Goal: Task Accomplishment & Management: Manage account settings

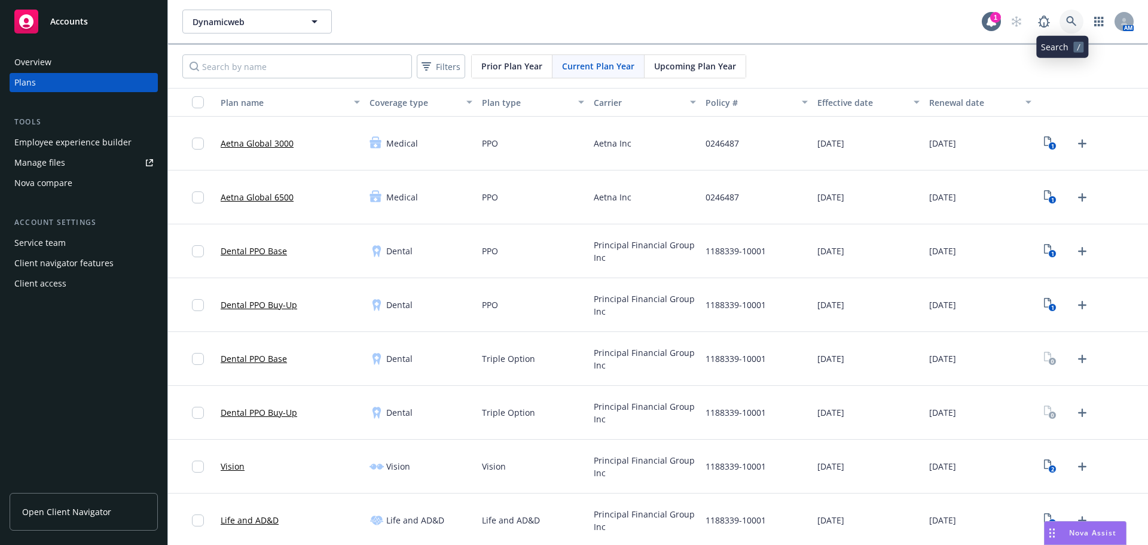
click at [1066, 23] on icon at bounding box center [1071, 21] width 11 height 11
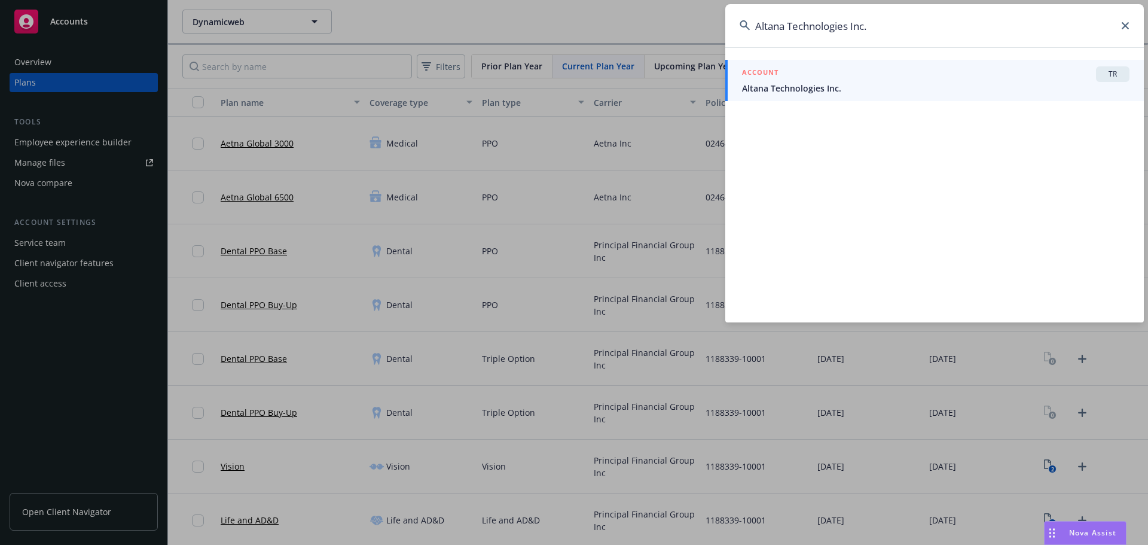
type input "Altana Technologies Inc."
click at [852, 85] on span "Altana Technologies Inc." at bounding box center [935, 88] width 387 height 13
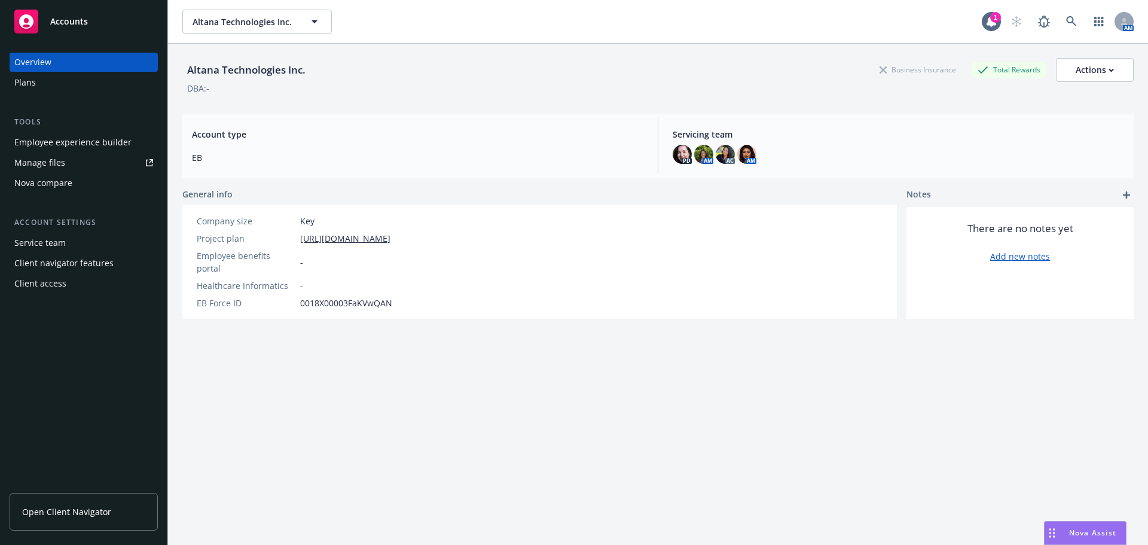
click at [47, 82] on div "Plans" at bounding box center [83, 82] width 139 height 19
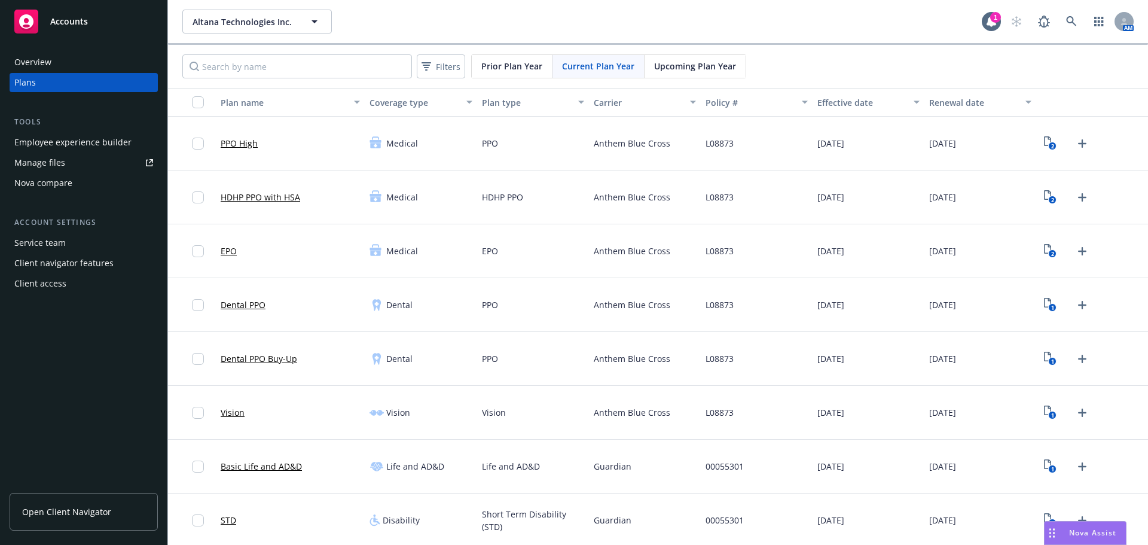
click at [662, 71] on span "Upcoming Plan Year" at bounding box center [695, 66] width 82 height 13
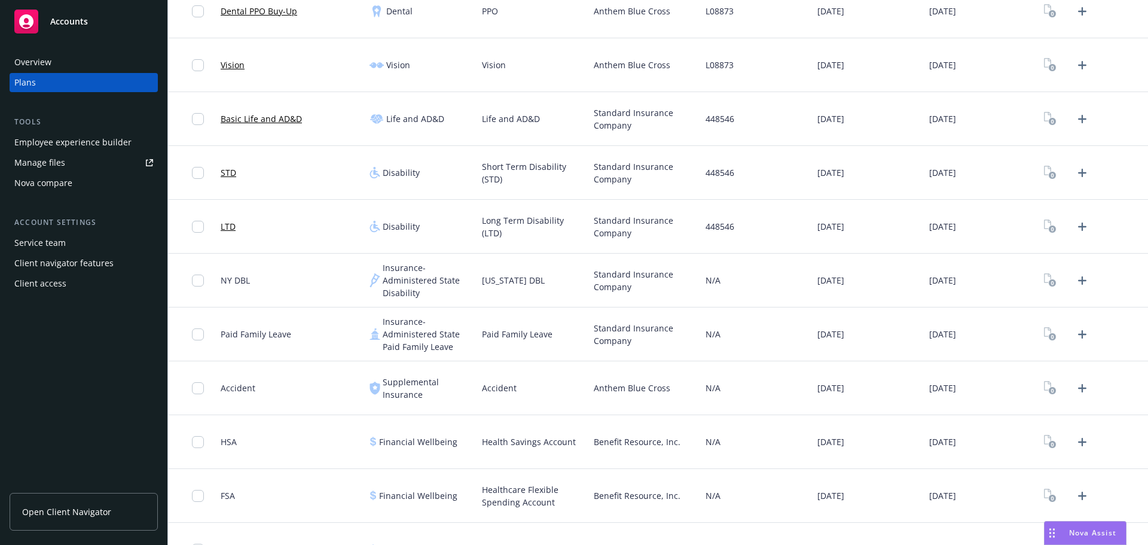
scroll to position [289, 0]
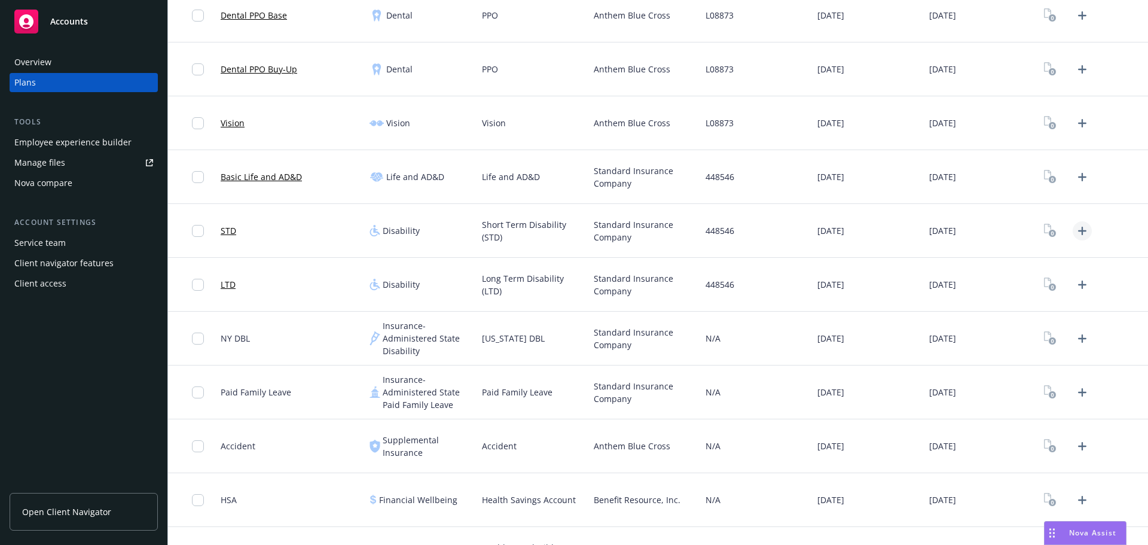
click at [1075, 235] on icon "Upload Plan Documents" at bounding box center [1082, 231] width 14 height 14
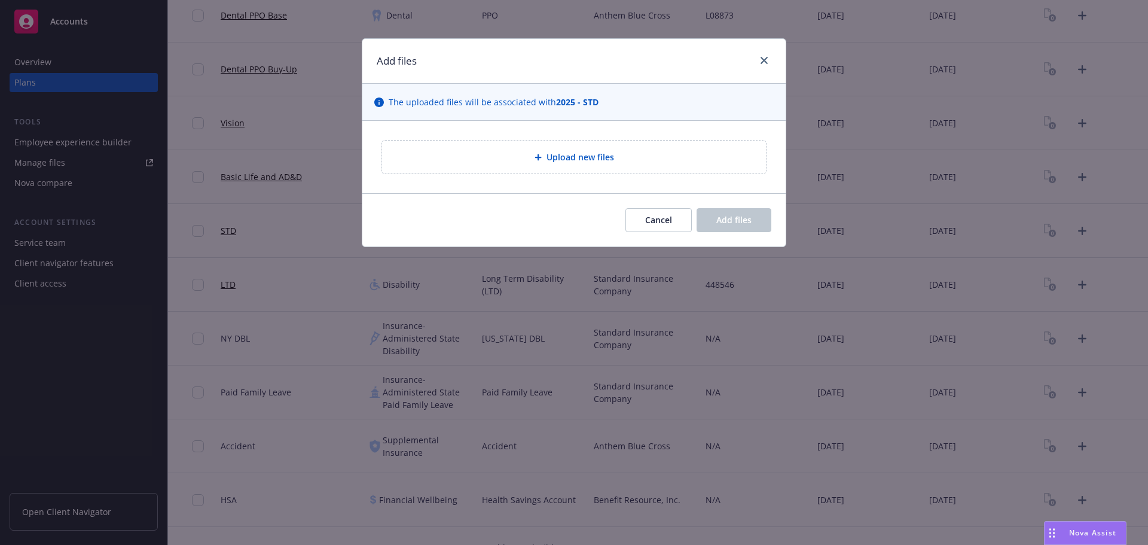
click at [577, 149] on div "Upload new files" at bounding box center [574, 156] width 384 height 33
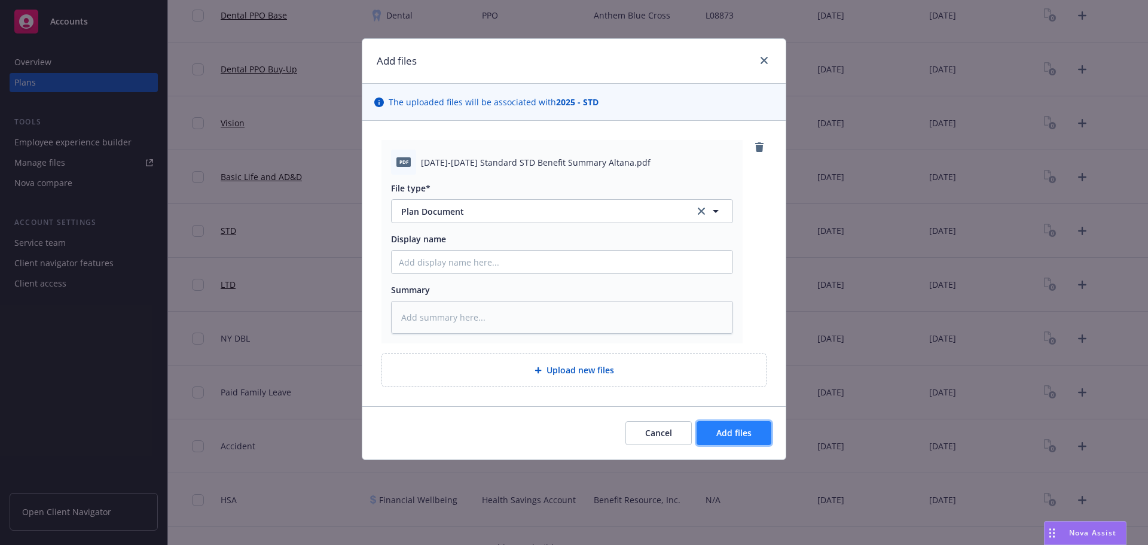
click at [759, 428] on button "Add files" at bounding box center [733, 433] width 75 height 24
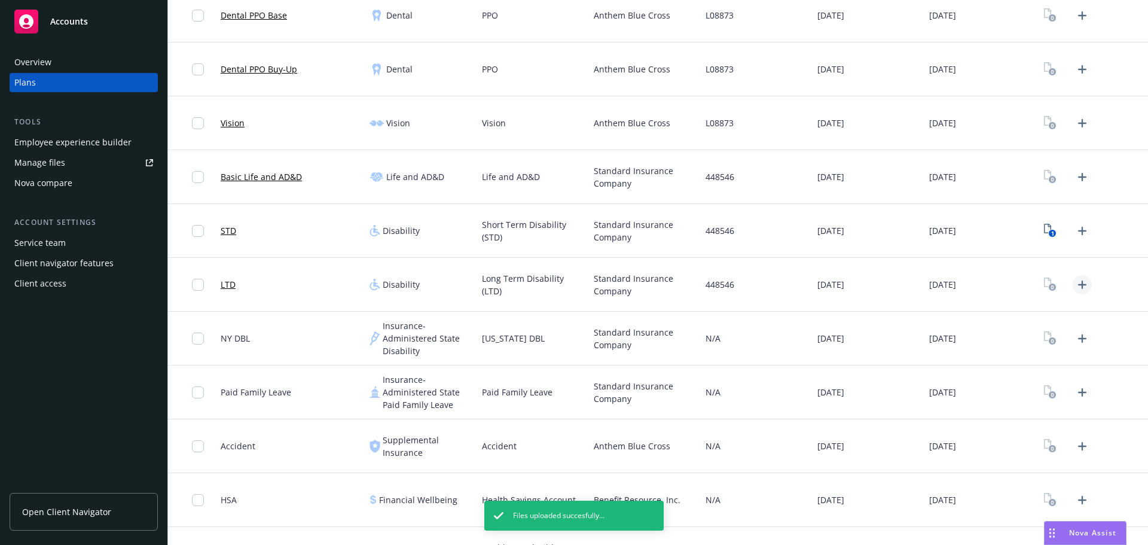
click at [1077, 287] on icon "Upload Plan Documents" at bounding box center [1082, 284] width 14 height 14
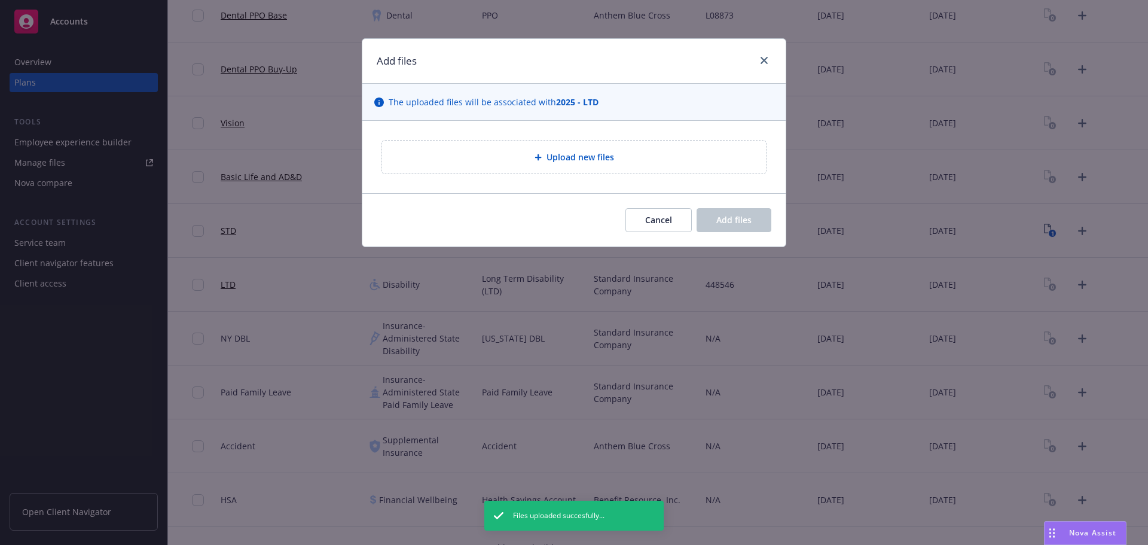
click at [580, 163] on span "Upload new files" at bounding box center [580, 157] width 68 height 13
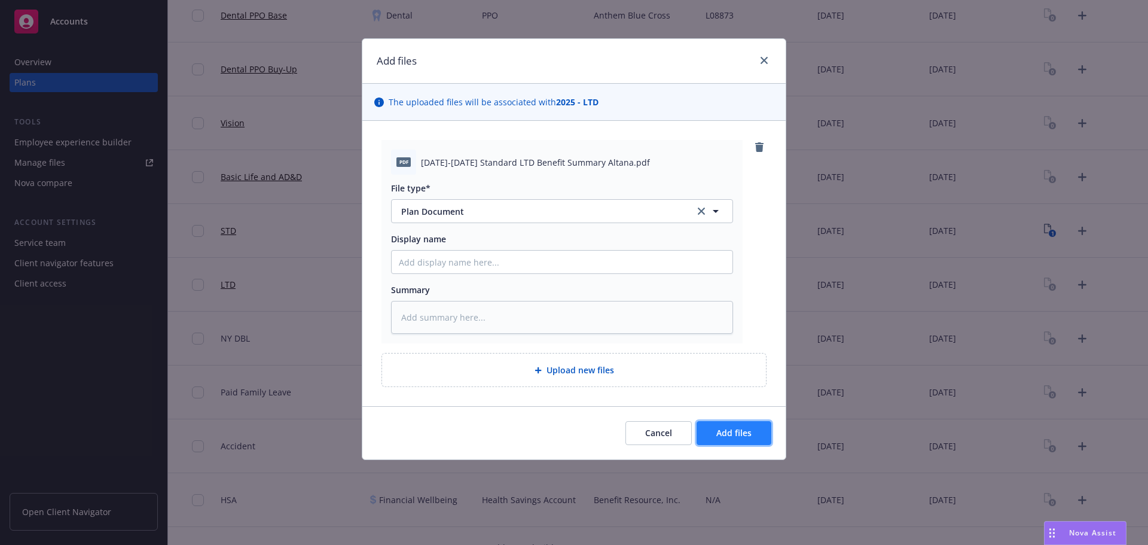
click at [726, 427] on span "Add files" at bounding box center [733, 432] width 35 height 11
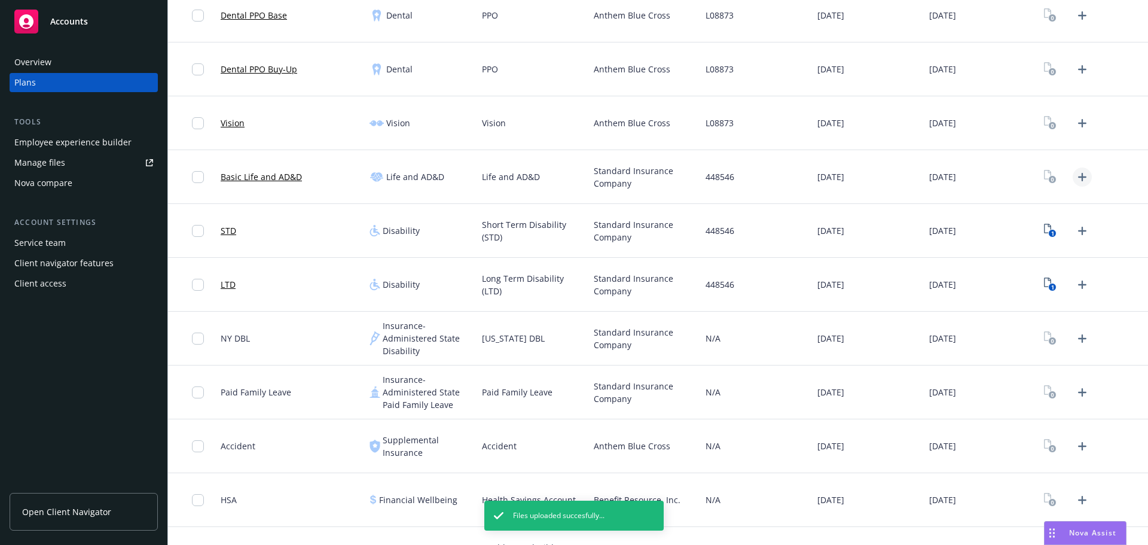
click at [1075, 180] on icon "Upload Plan Documents" at bounding box center [1082, 177] width 14 height 14
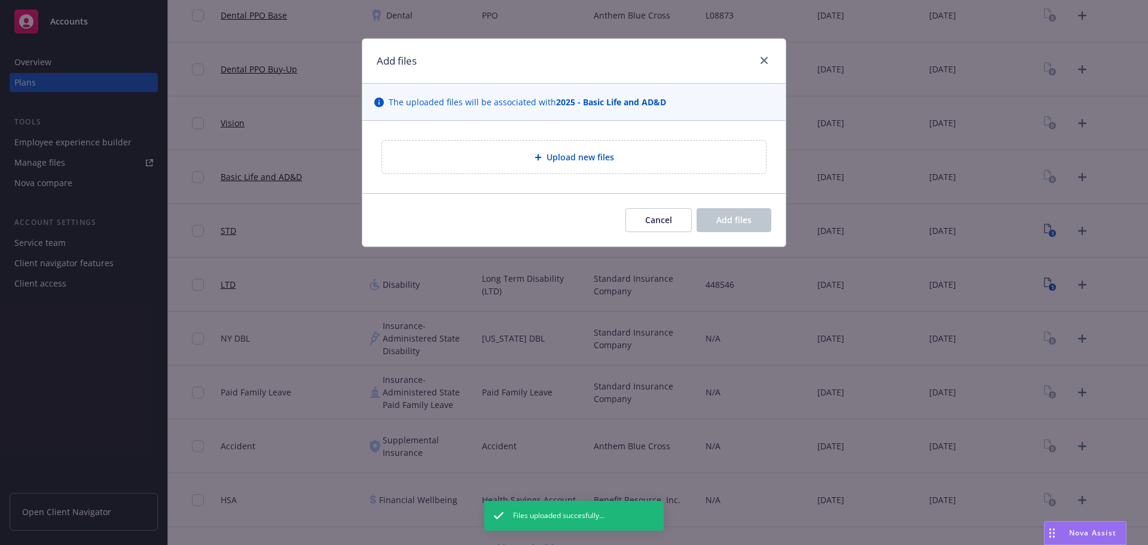
click at [561, 150] on div "Upload new files" at bounding box center [574, 157] width 365 height 14
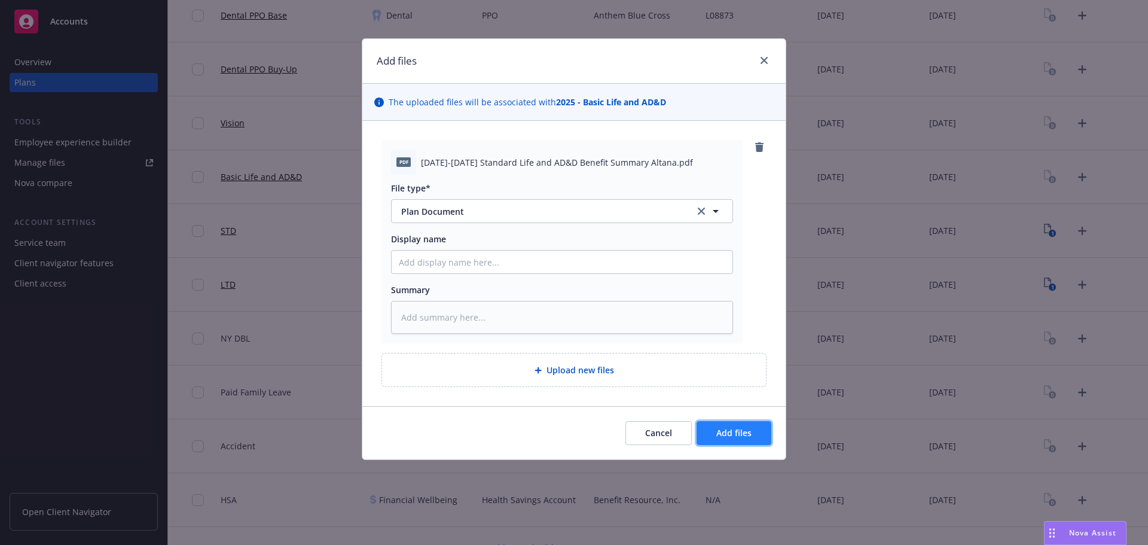
click at [752, 435] on button "Add files" at bounding box center [733, 433] width 75 height 24
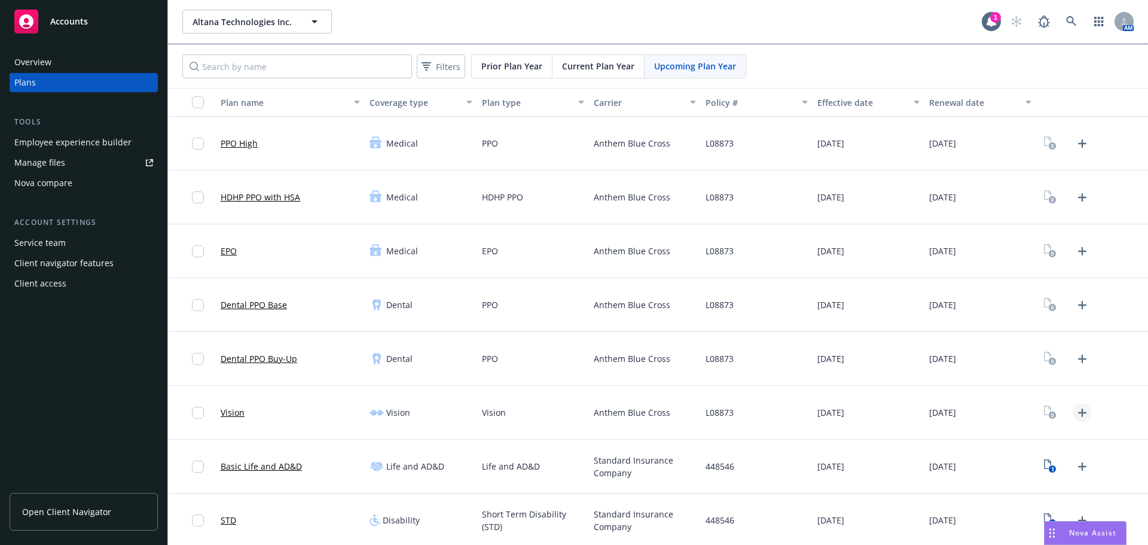
click at [1074, 420] on link "Upload Plan Documents" at bounding box center [1081, 412] width 19 height 19
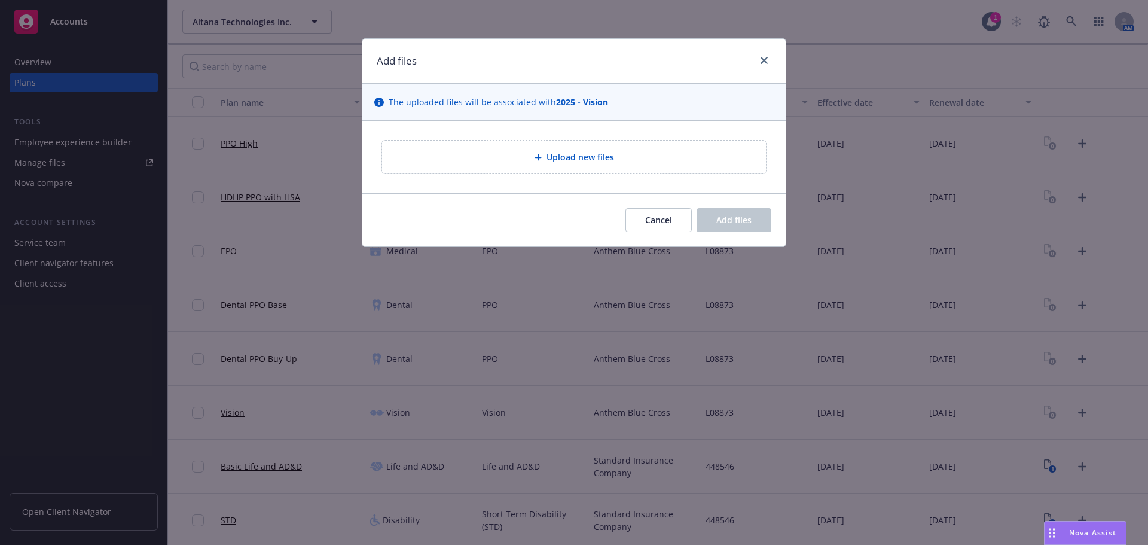
click at [616, 166] on div "Upload new files" at bounding box center [574, 156] width 384 height 33
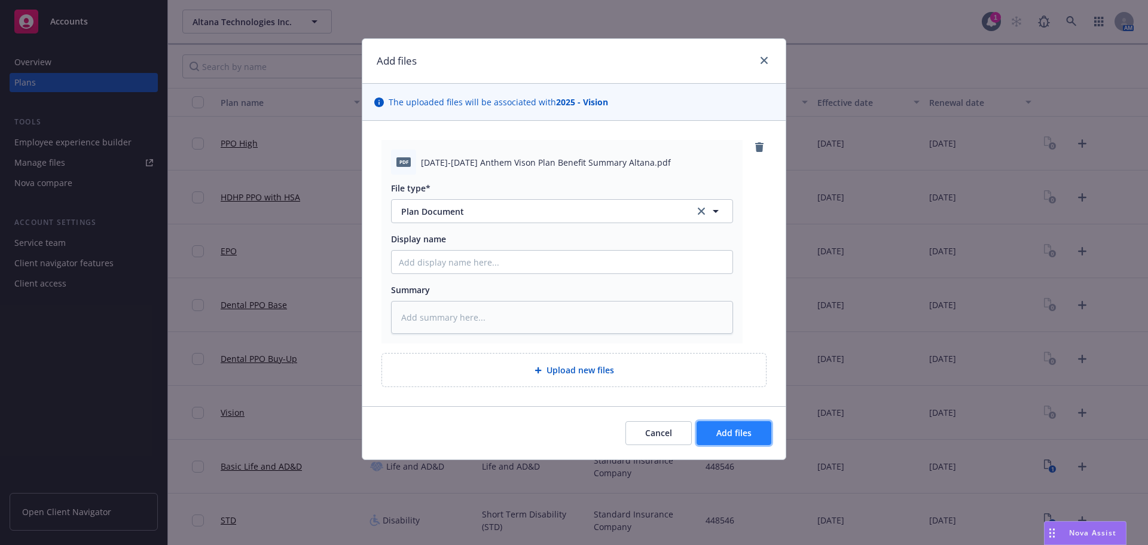
click at [742, 440] on button "Add files" at bounding box center [733, 433] width 75 height 24
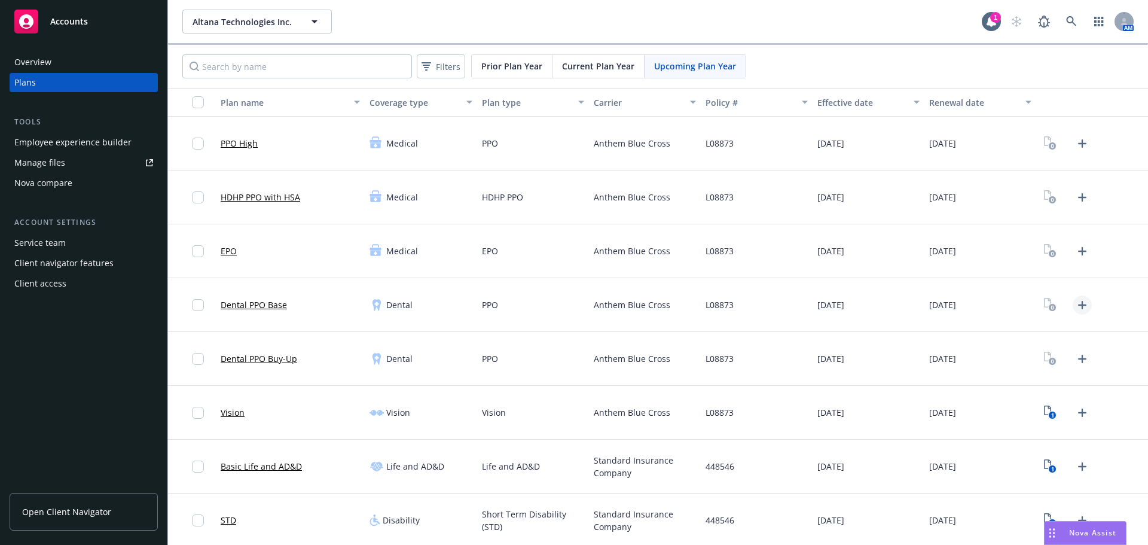
click at [1079, 305] on icon "Upload Plan Documents" at bounding box center [1082, 305] width 14 height 14
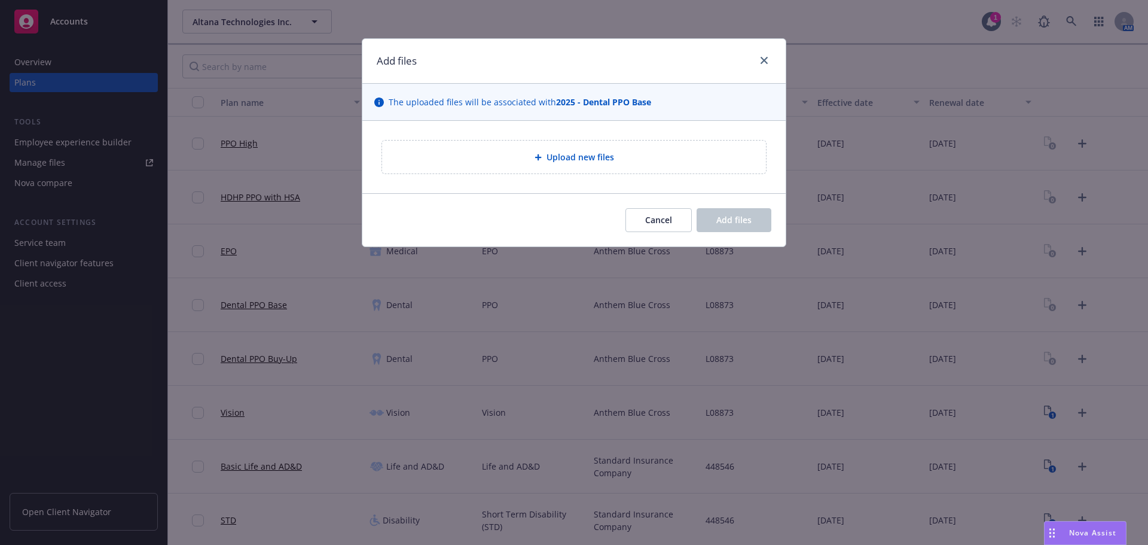
click at [582, 155] on span "Upload new files" at bounding box center [580, 157] width 68 height 13
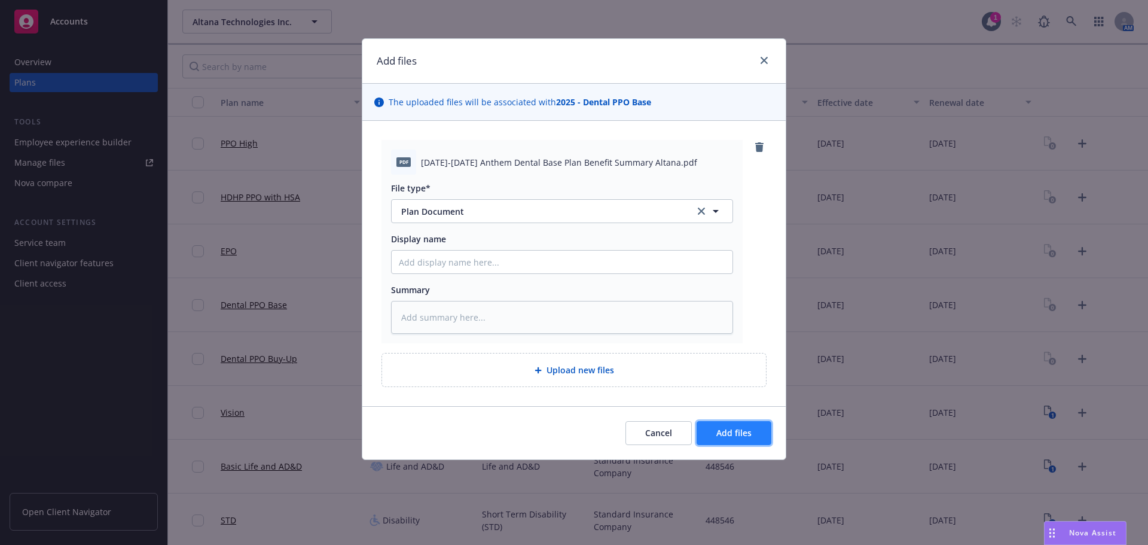
click at [747, 423] on button "Add files" at bounding box center [733, 433] width 75 height 24
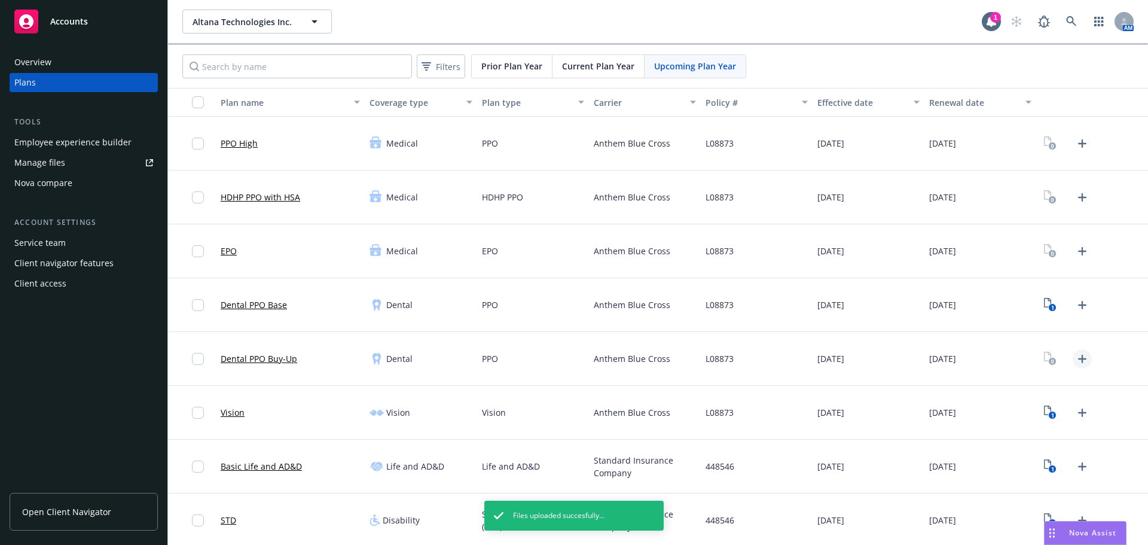
click at [1078, 359] on icon "Upload Plan Documents" at bounding box center [1082, 358] width 8 height 8
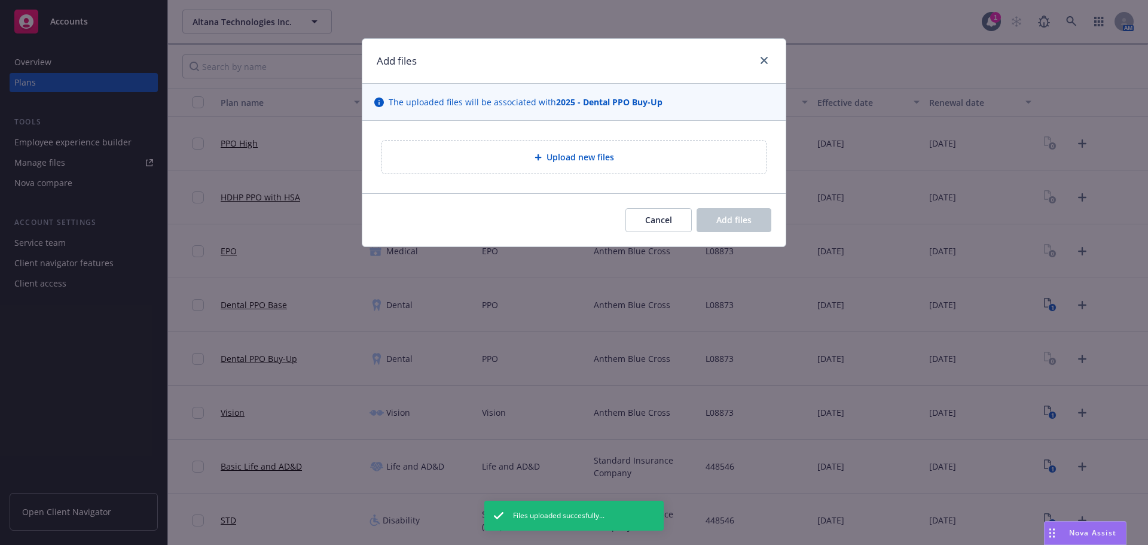
click at [583, 164] on div "Upload new files" at bounding box center [574, 157] width 365 height 14
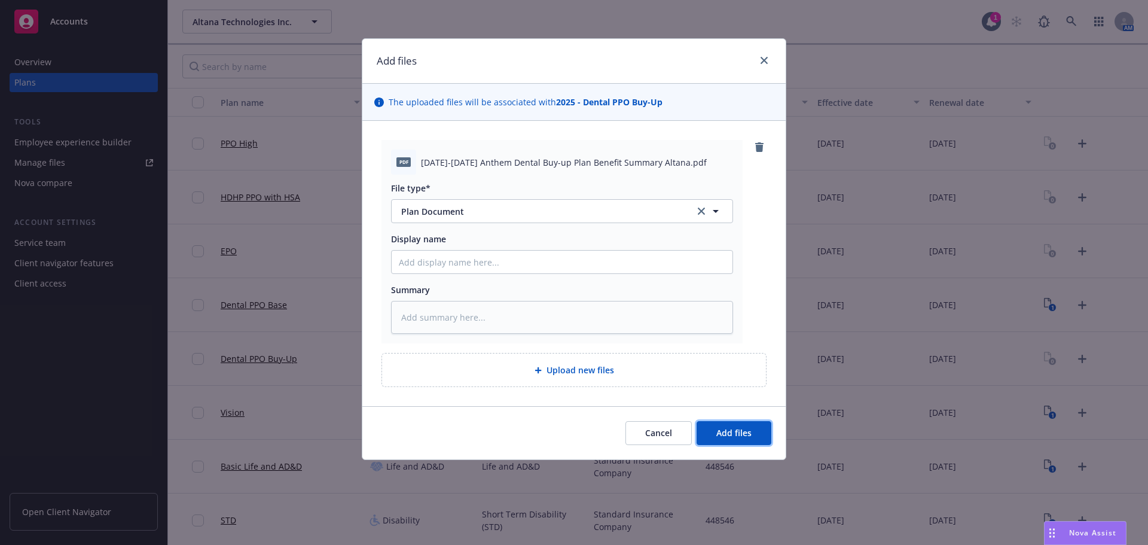
click at [722, 444] on button "Add files" at bounding box center [733, 433] width 75 height 24
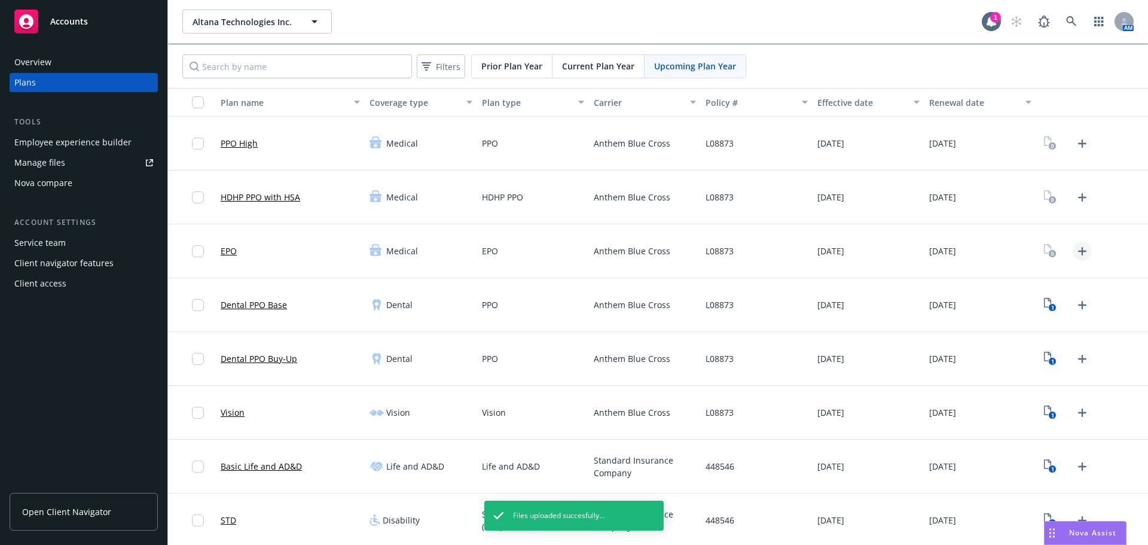
click at [1075, 249] on icon "Upload Plan Documents" at bounding box center [1082, 251] width 14 height 14
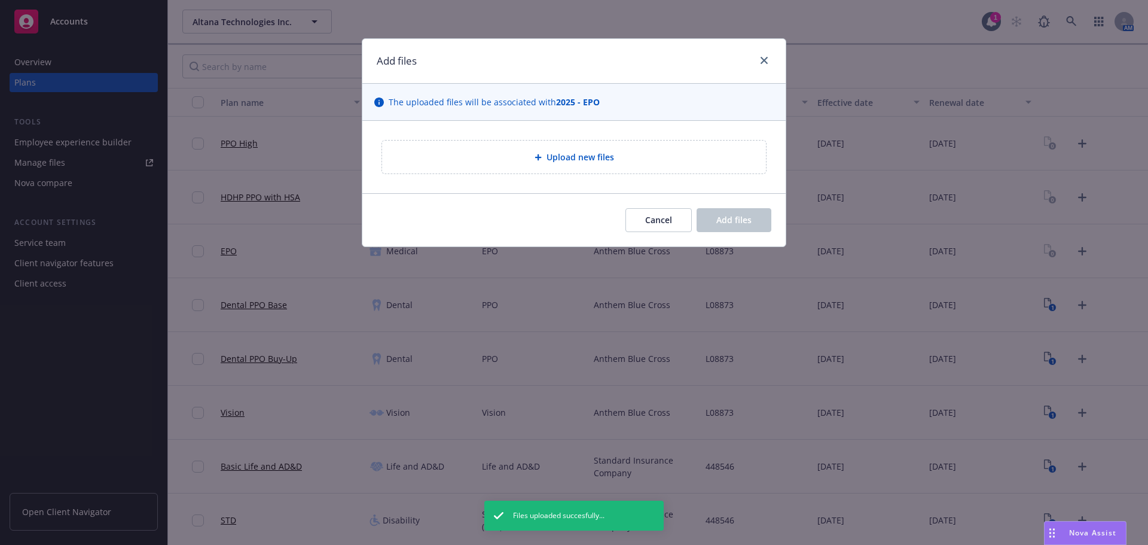
click at [558, 151] on span "Upload new files" at bounding box center [580, 157] width 68 height 13
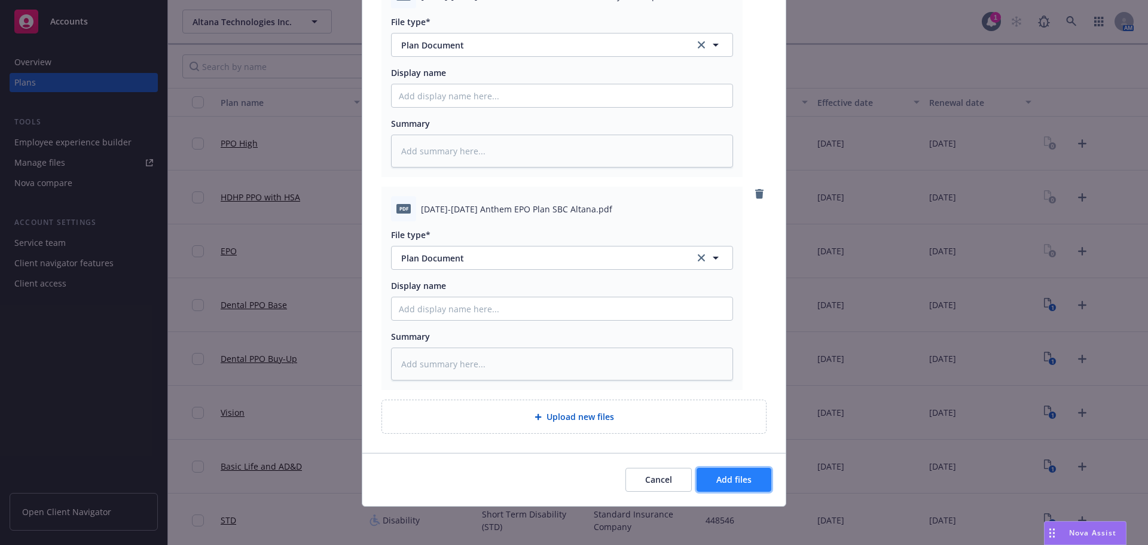
click at [739, 481] on span "Add files" at bounding box center [733, 478] width 35 height 11
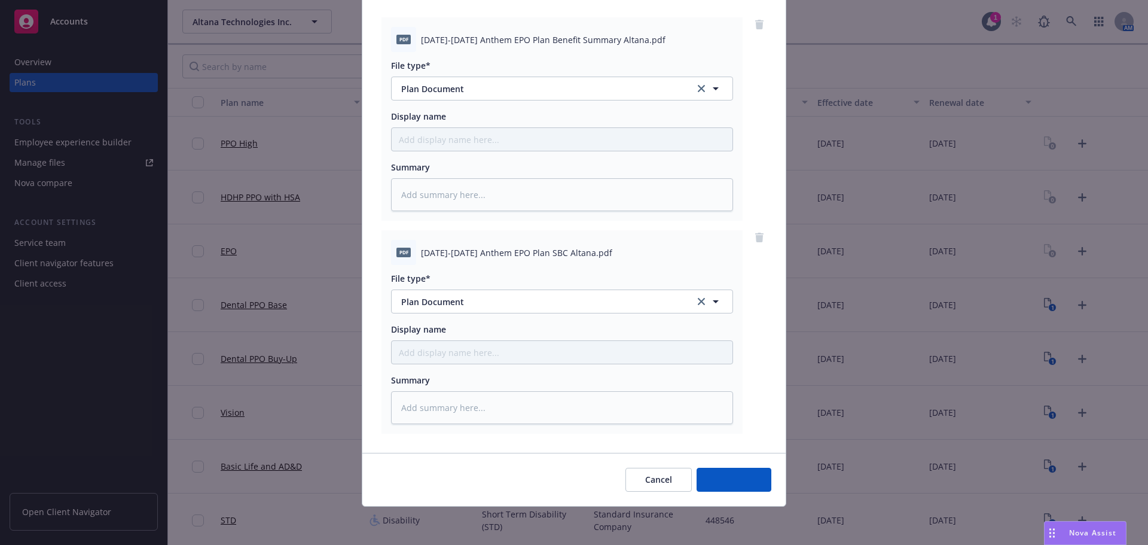
scroll to position [123, 0]
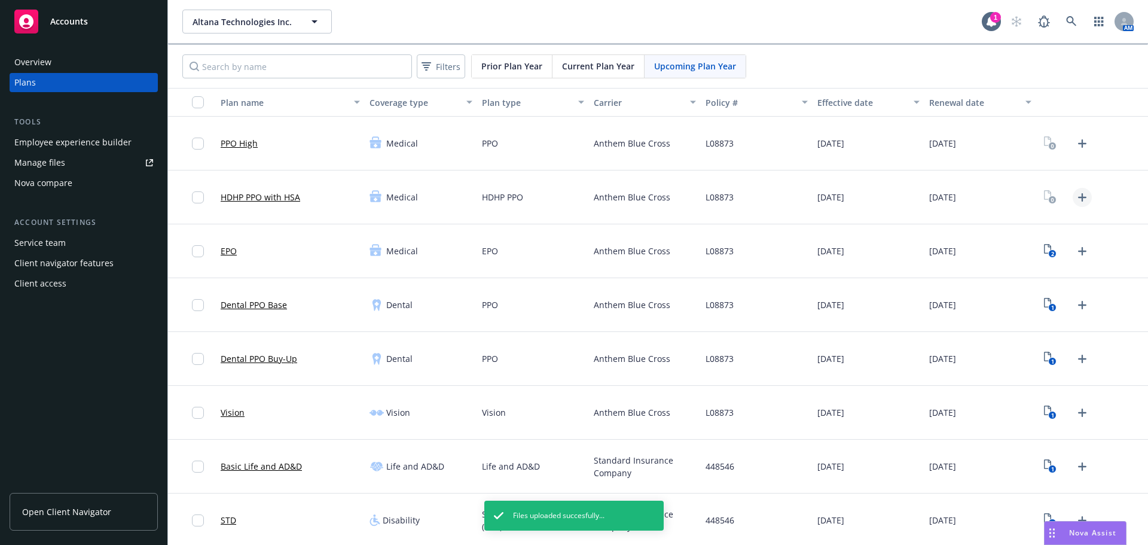
click at [1078, 197] on icon "Upload Plan Documents" at bounding box center [1082, 197] width 8 height 8
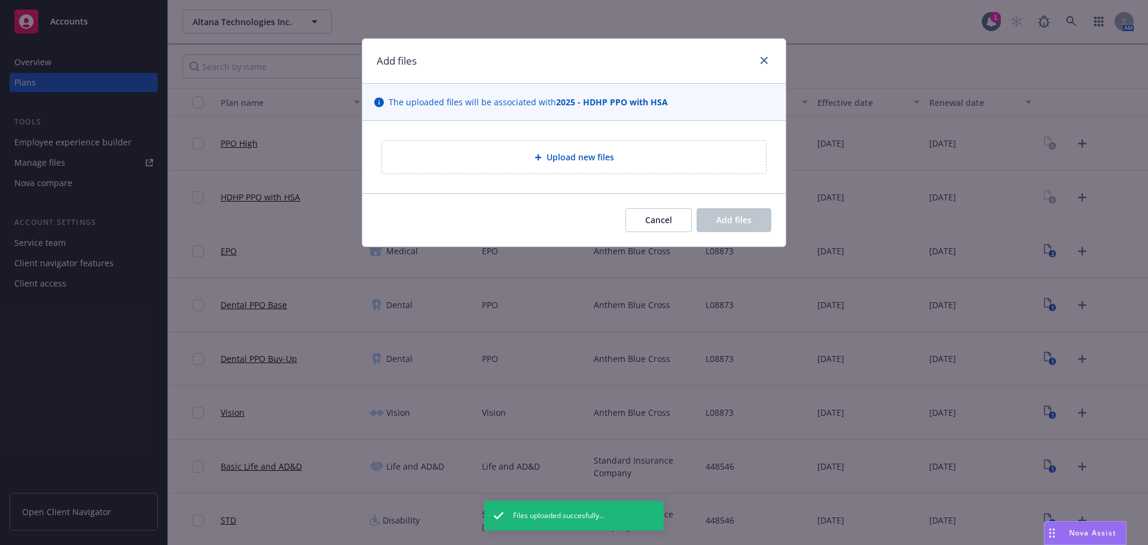
click at [579, 160] on span "Upload new files" at bounding box center [580, 157] width 68 height 13
click at [610, 158] on span "Upload new files" at bounding box center [580, 157] width 68 height 13
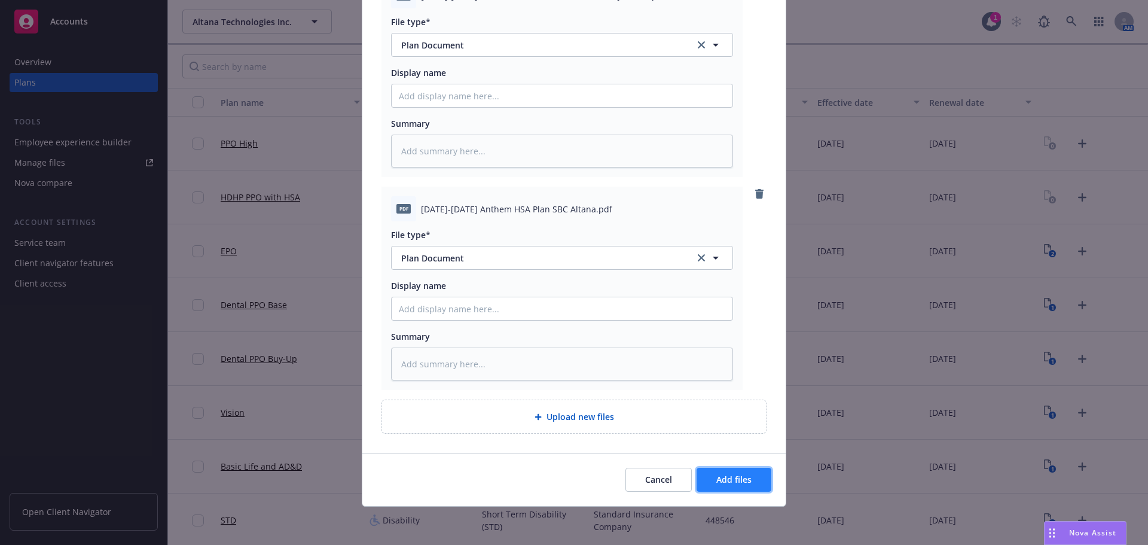
click at [719, 482] on span "Add files" at bounding box center [733, 478] width 35 height 11
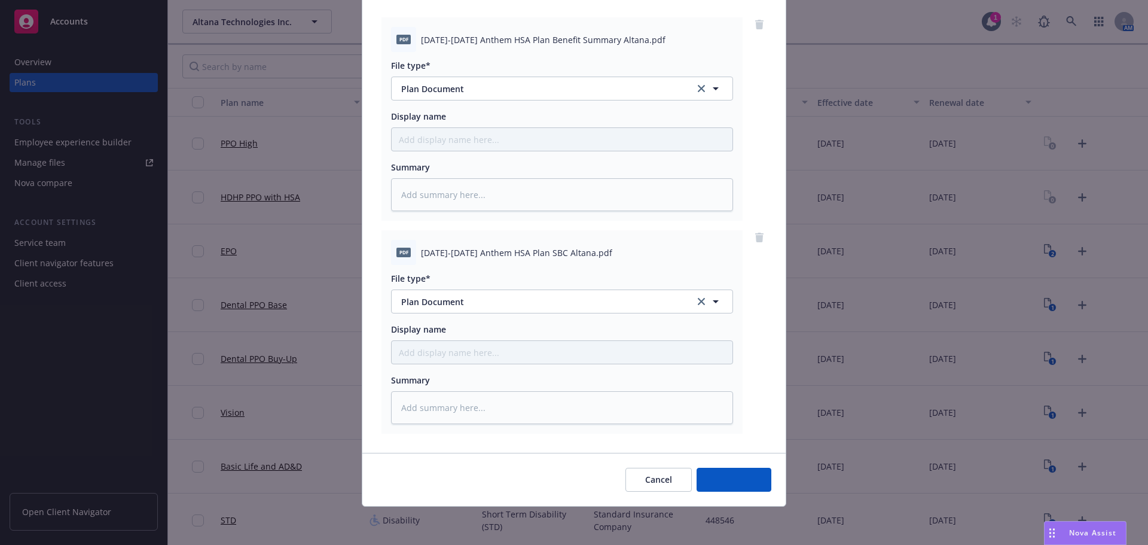
scroll to position [123, 0]
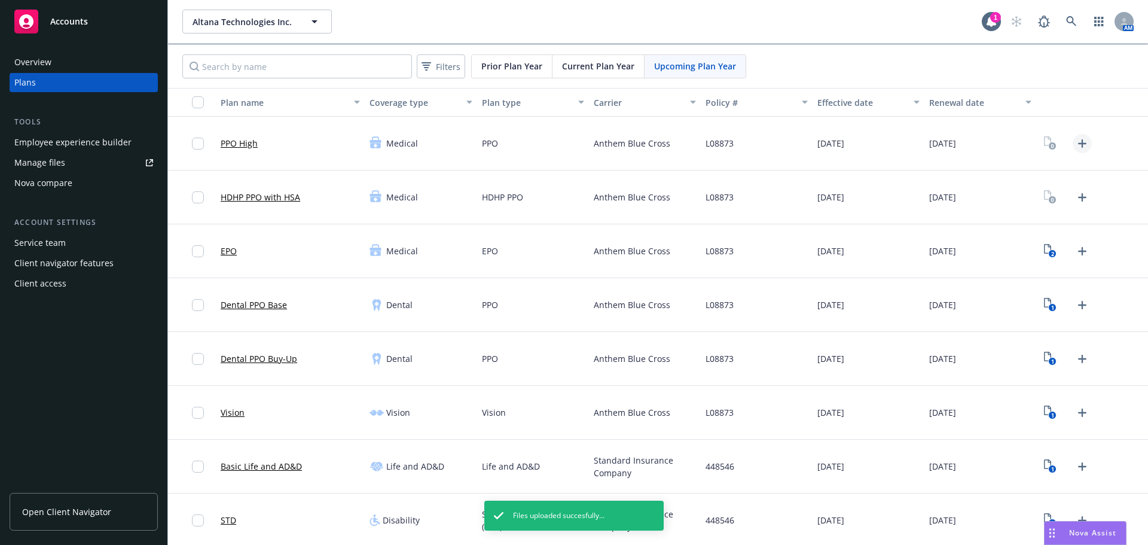
click at [1075, 139] on icon "Upload Plan Documents" at bounding box center [1082, 143] width 14 height 14
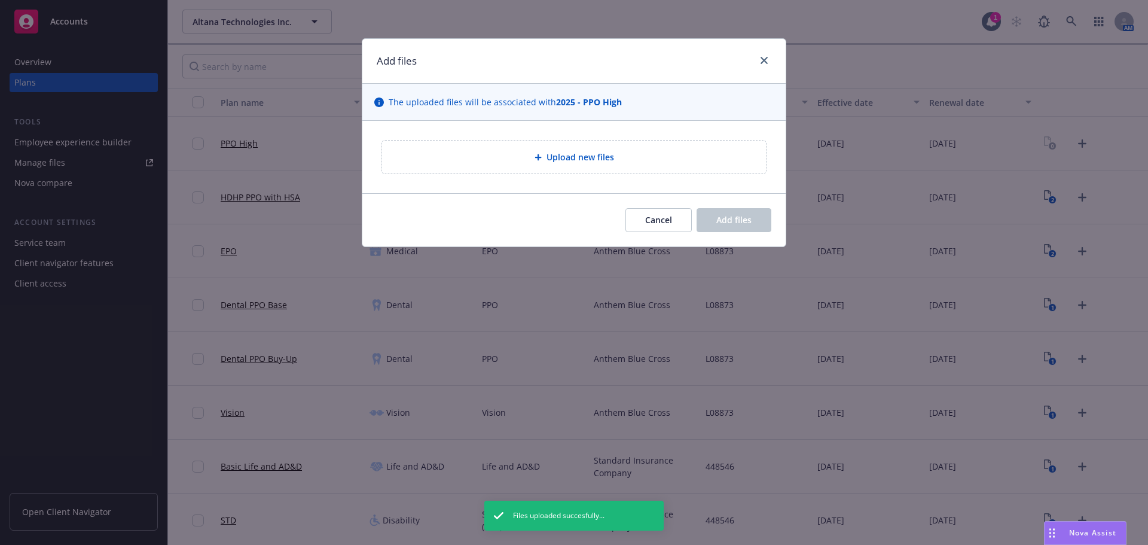
click at [574, 154] on span "Upload new files" at bounding box center [580, 157] width 68 height 13
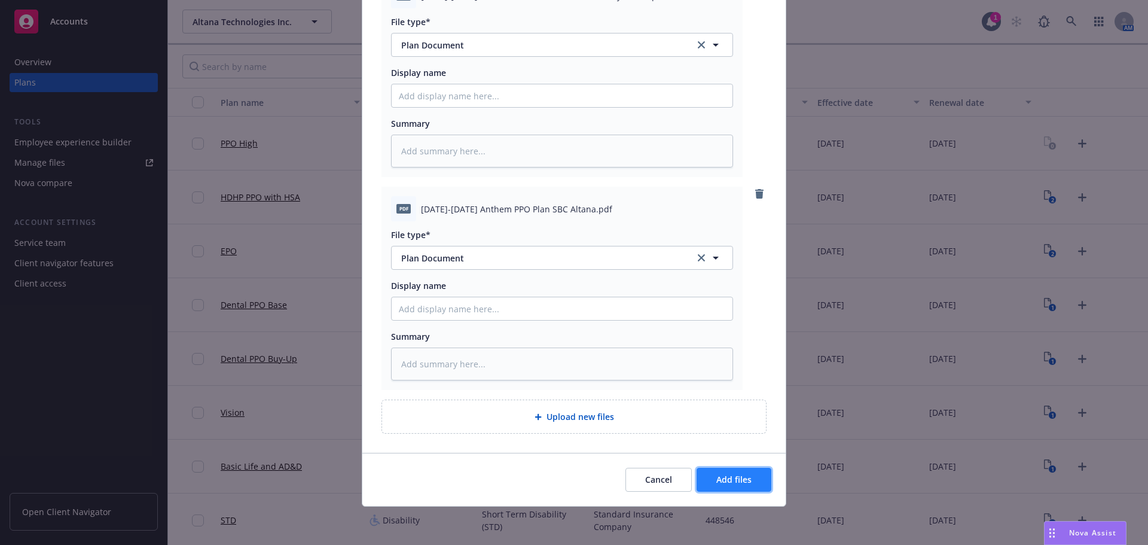
click at [723, 476] on span "Add files" at bounding box center [733, 478] width 35 height 11
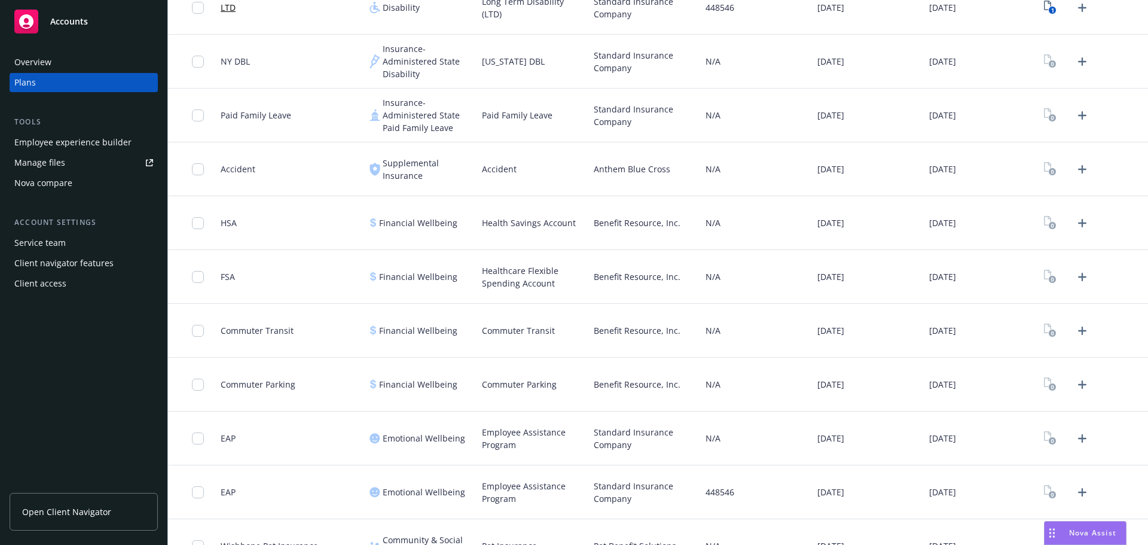
scroll to position [648, 0]
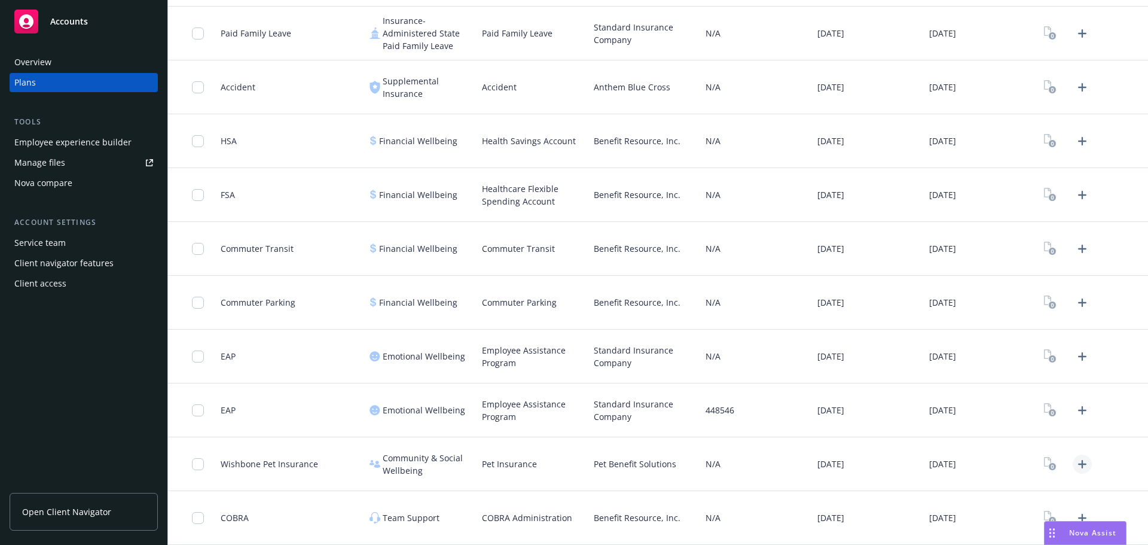
click at [1078, 464] on icon "Upload Plan Documents" at bounding box center [1082, 464] width 8 height 8
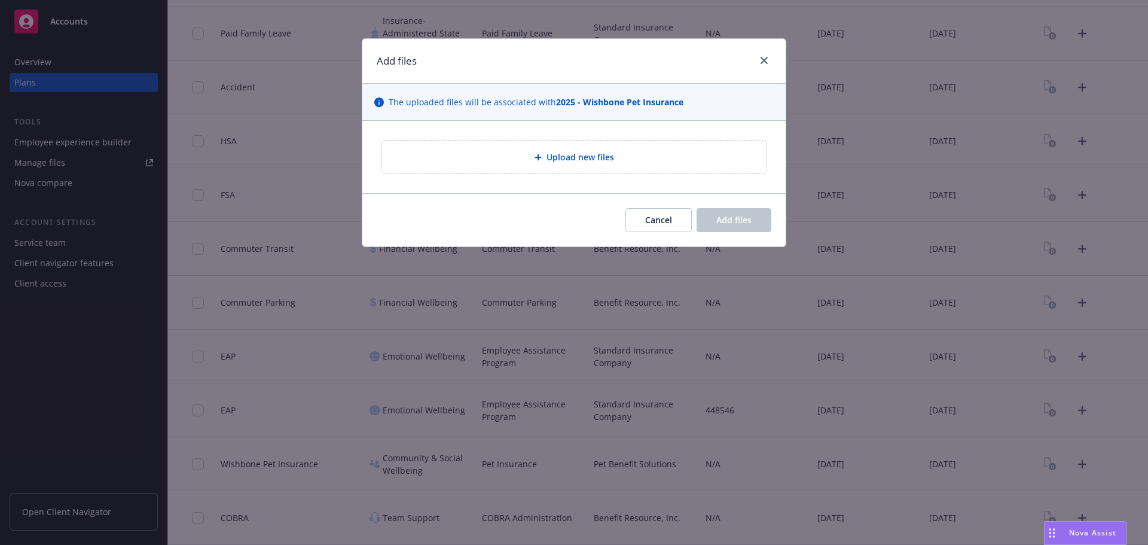
click at [574, 142] on div "Upload new files" at bounding box center [574, 156] width 384 height 33
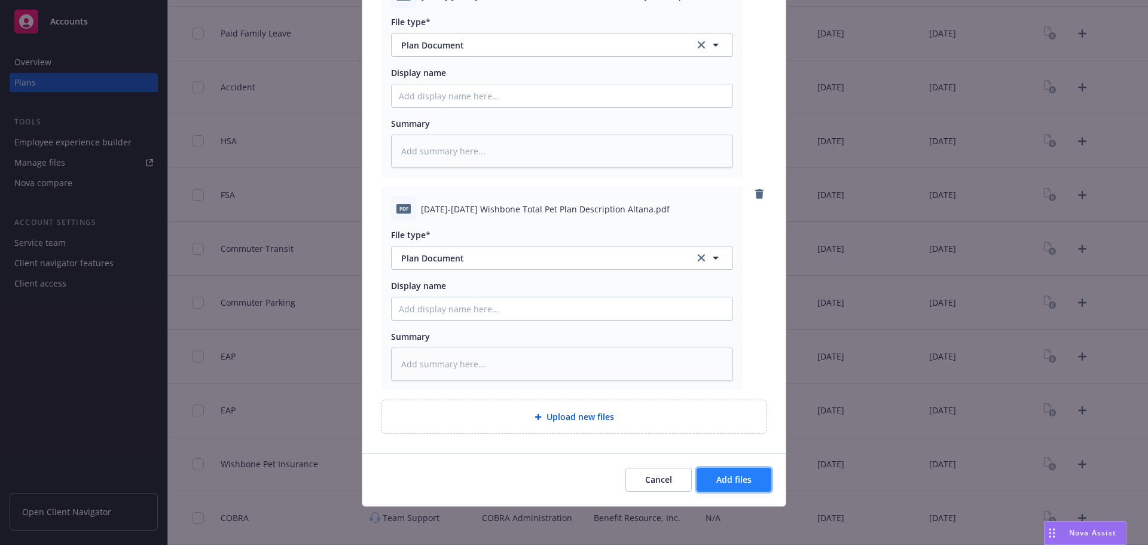
click at [722, 473] on button "Add files" at bounding box center [733, 479] width 75 height 24
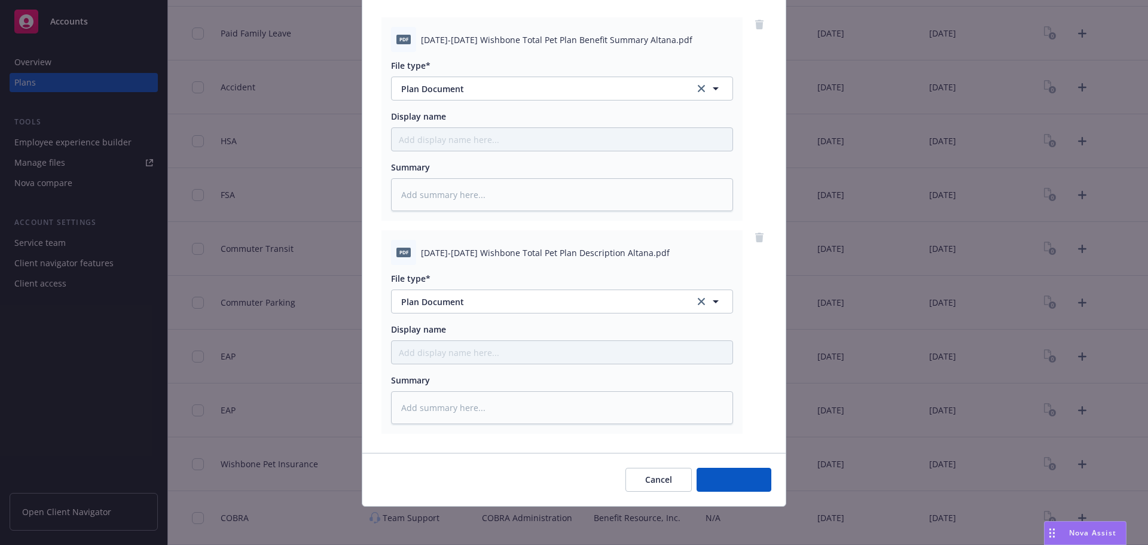
scroll to position [123, 0]
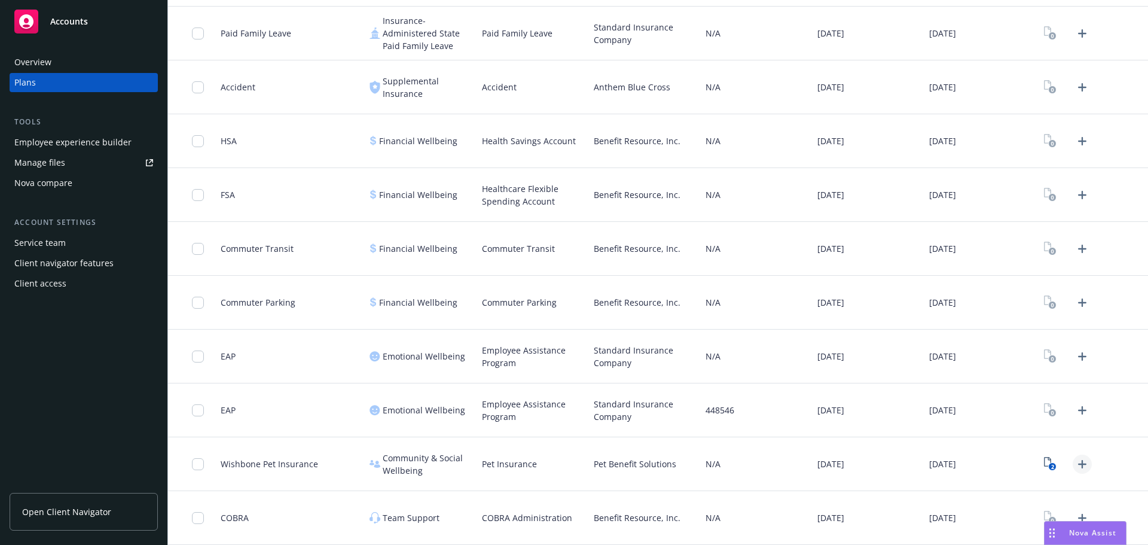
click at [1075, 460] on icon "Upload Plan Documents" at bounding box center [1082, 464] width 14 height 14
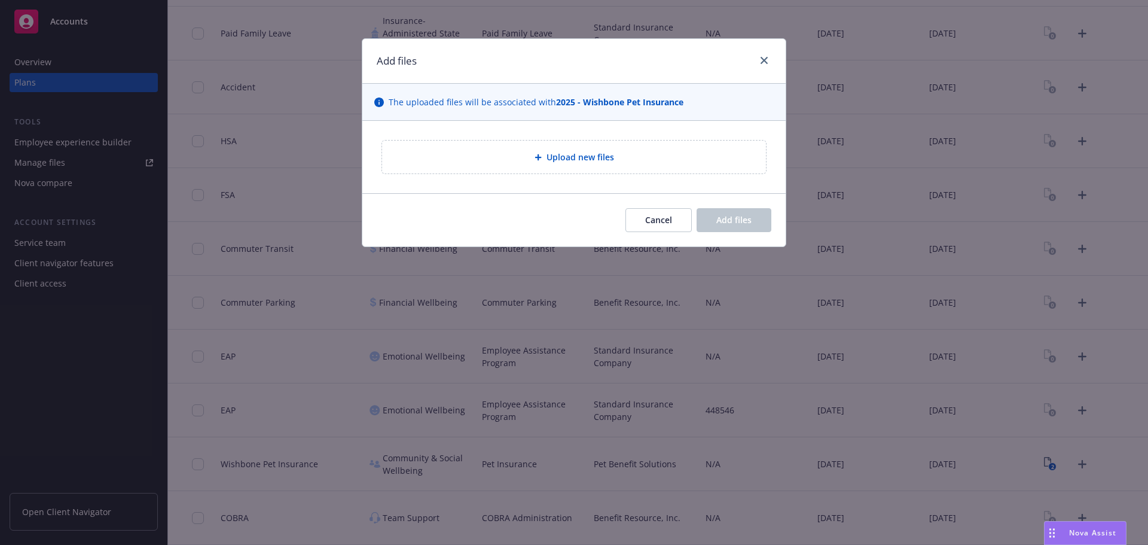
click at [571, 171] on div "Upload new files" at bounding box center [574, 156] width 384 height 33
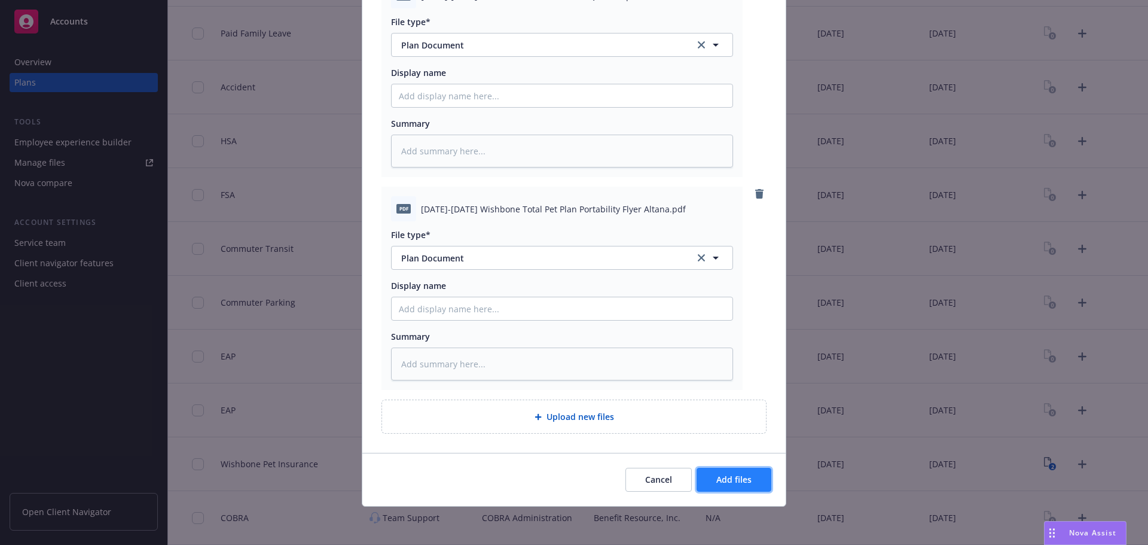
drag, startPoint x: 742, startPoint y: 478, endPoint x: 755, endPoint y: 478, distance: 13.2
click at [742, 478] on span "Add files" at bounding box center [733, 478] width 35 height 11
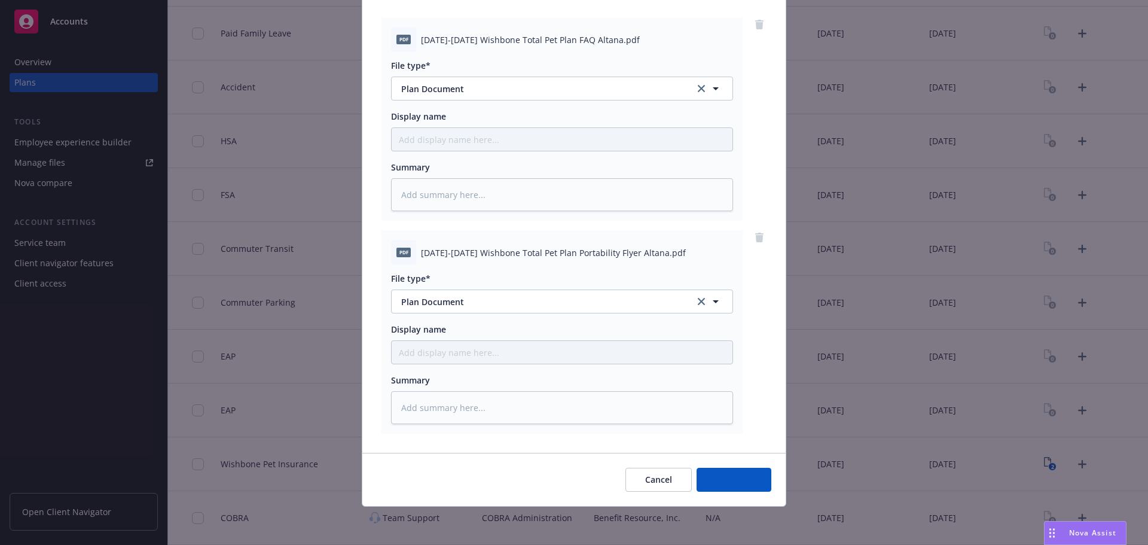
scroll to position [123, 0]
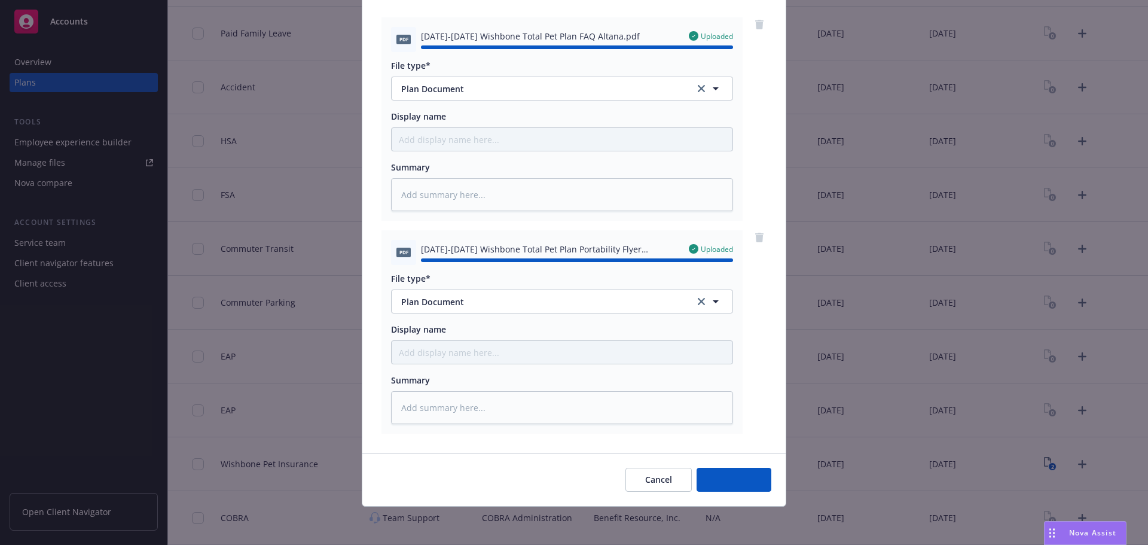
type textarea "x"
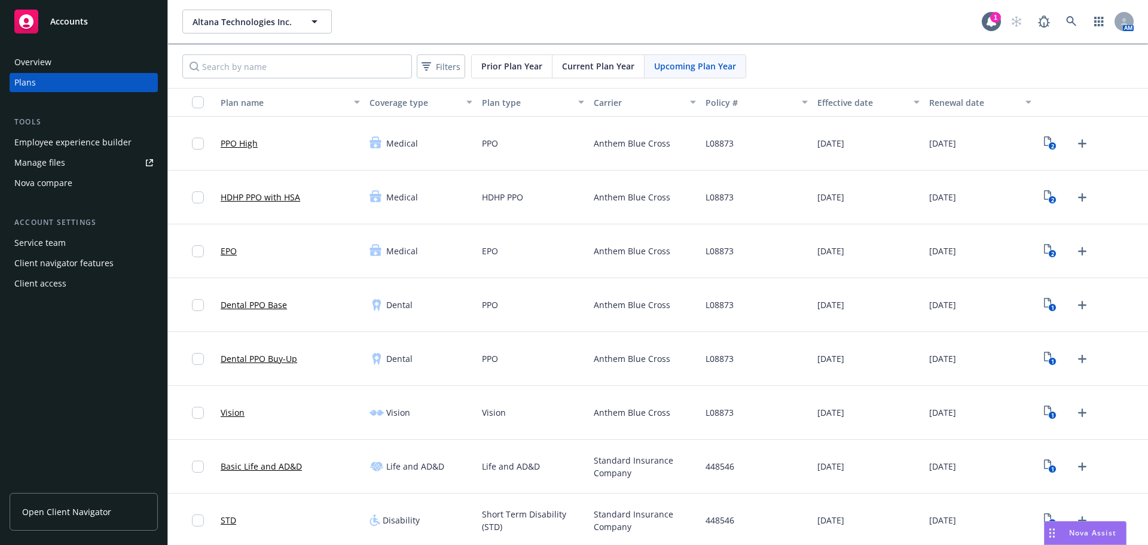
scroll to position [299, 0]
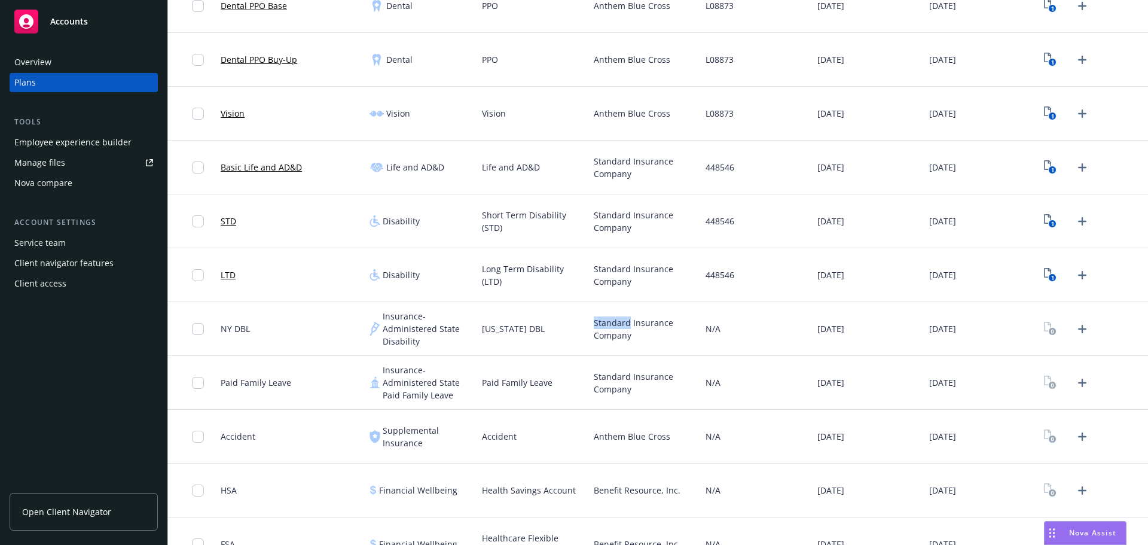
drag, startPoint x: 591, startPoint y: 323, endPoint x: 626, endPoint y: 325, distance: 35.9
click at [626, 325] on span "Standard Insurance Company" at bounding box center [645, 328] width 102 height 25
click at [605, 494] on span "Benefit Resource, Inc." at bounding box center [637, 490] width 87 height 13
click at [598, 491] on span "Benefit Resource, Inc." at bounding box center [637, 490] width 87 height 13
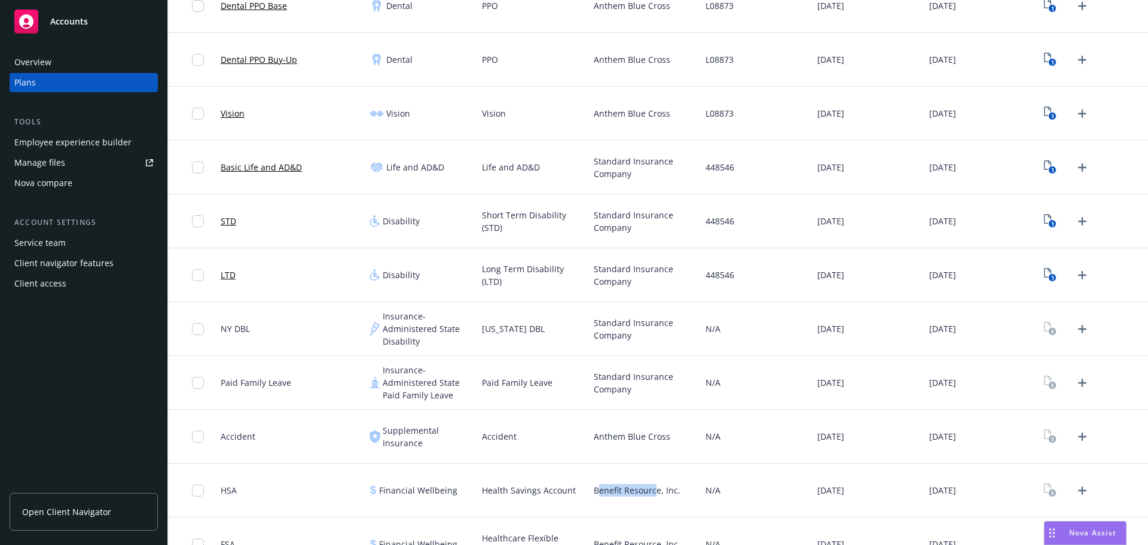
drag, startPoint x: 595, startPoint y: 491, endPoint x: 652, endPoint y: 499, distance: 56.7
click at [652, 499] on div "Benefit Resource, Inc." at bounding box center [645, 490] width 112 height 54
drag, startPoint x: 590, startPoint y: 495, endPoint x: 656, endPoint y: 501, distance: 66.7
click at [656, 501] on div "Benefit Resource, Inc." at bounding box center [645, 490] width 112 height 54
copy span "Benefit Resource"
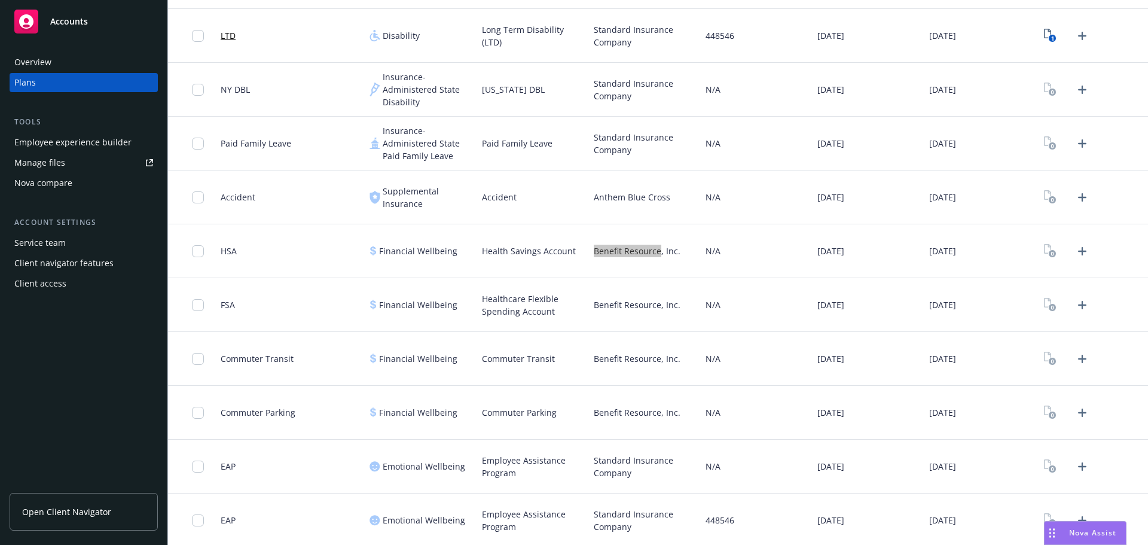
scroll to position [648, 0]
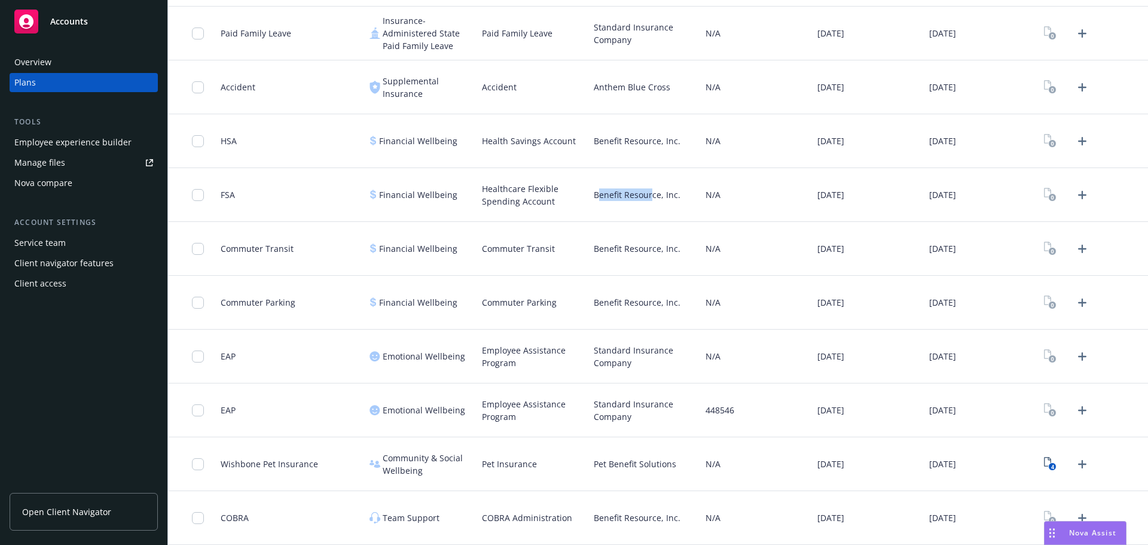
drag, startPoint x: 594, startPoint y: 197, endPoint x: 649, endPoint y: 200, distance: 54.5
click at [649, 200] on span "Benefit Resource, Inc." at bounding box center [637, 194] width 87 height 13
click at [574, 193] on span "Healthcare Flexible Spending Account" at bounding box center [533, 194] width 102 height 25
drag, startPoint x: 601, startPoint y: 197, endPoint x: 656, endPoint y: 198, distance: 55.0
click at [656, 198] on span "Benefit Resource, Inc." at bounding box center [637, 194] width 87 height 13
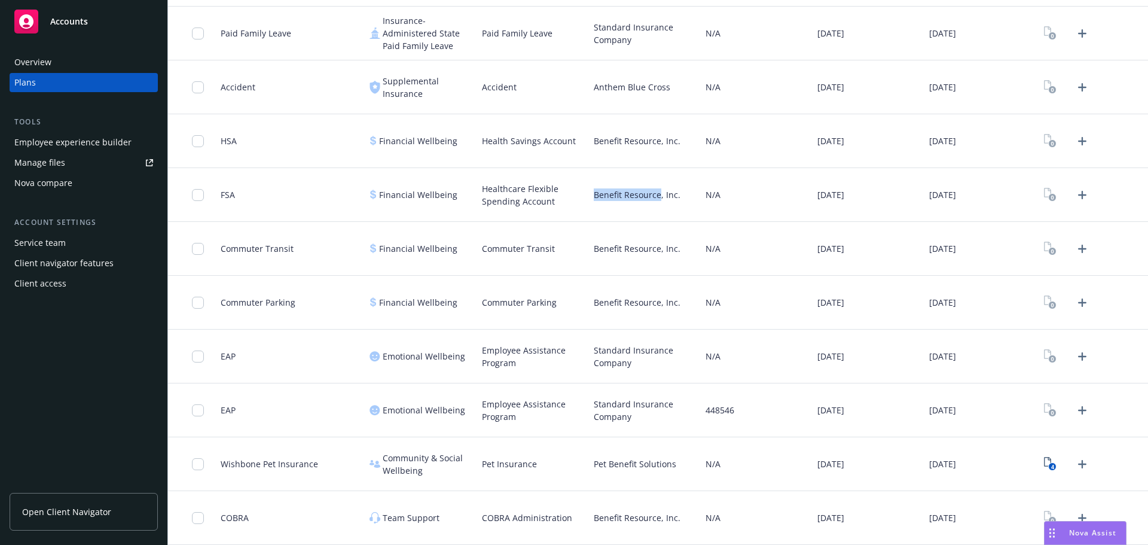
copy span "Benefit Resource"
drag, startPoint x: 592, startPoint y: 351, endPoint x: 626, endPoint y: 353, distance: 34.7
click at [626, 353] on span "Standard Insurance Company" at bounding box center [645, 356] width 102 height 25
copy span "Standard"
